Goal: Information Seeking & Learning: Learn about a topic

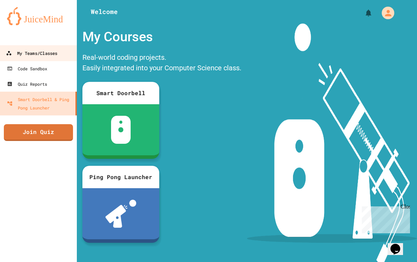
click at [13, 59] on link "My Teams/Classes" at bounding box center [38, 53] width 79 height 16
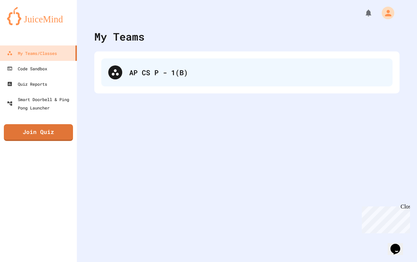
click at [177, 83] on div "AP CS P - 1(B)" at bounding box center [246, 72] width 291 height 28
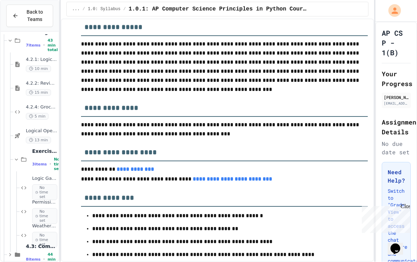
scroll to position [152, 0]
click at [10, 253] on icon at bounding box center [10, 254] width 2 height 3
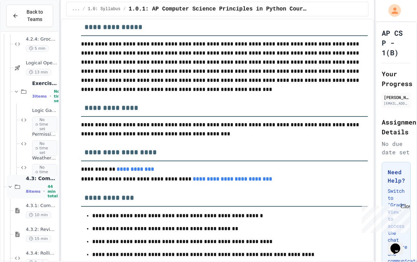
scroll to position [221, 0]
click at [45, 204] on div "4.3.1: Comparison Operators 10 min" at bounding box center [35, 210] width 45 height 24
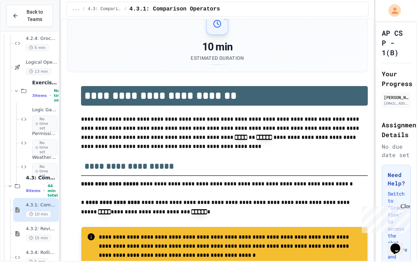
scroll to position [261, 0]
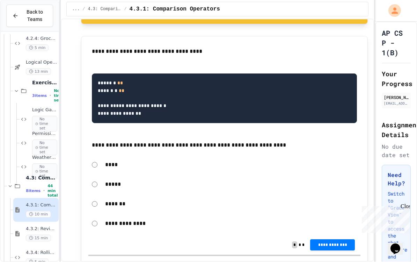
click at [97, 158] on div "****" at bounding box center [224, 165] width 272 height 16
click at [328, 241] on span "**********" at bounding box center [333, 244] width 34 height 6
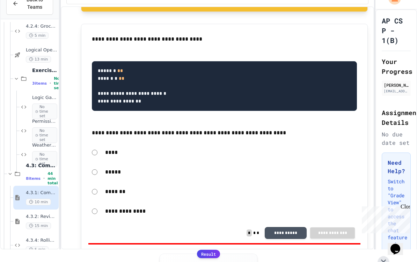
click at [386, 259] on icon at bounding box center [383, 261] width 5 height 5
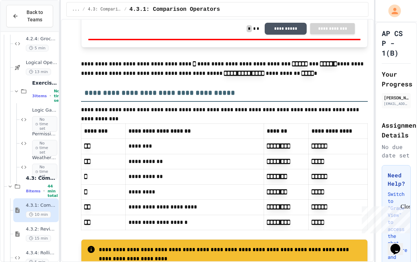
scroll to position [479, 0]
